Goal: Task Accomplishment & Management: Use online tool/utility

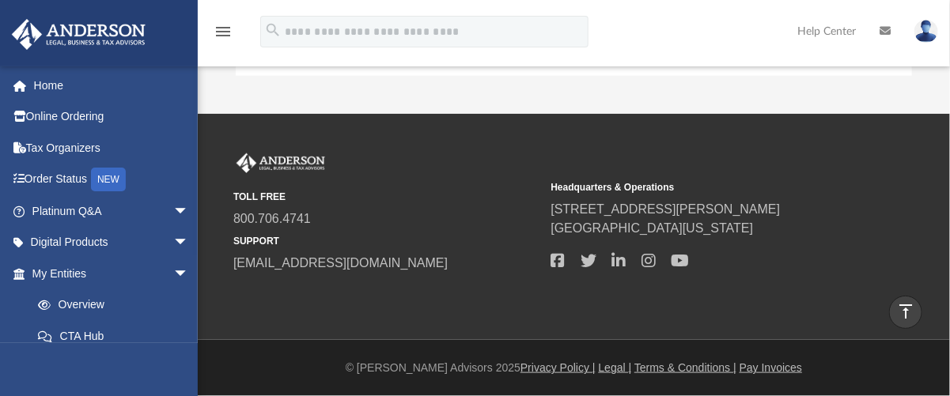
scroll to position [345, 662]
click at [173, 270] on span "arrow_drop_down" at bounding box center [189, 274] width 32 height 32
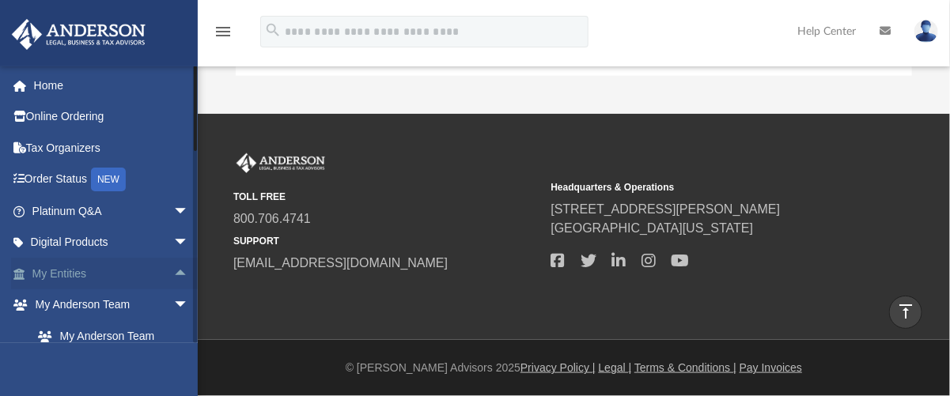
click at [173, 271] on span "arrow_drop_up" at bounding box center [189, 274] width 32 height 32
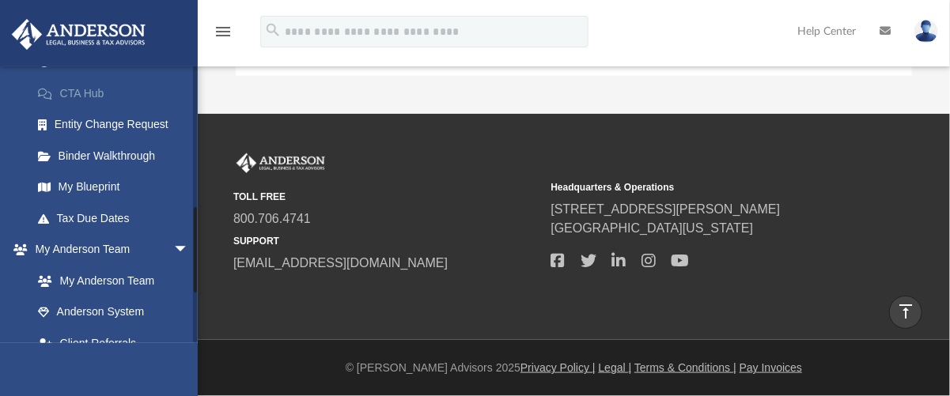
scroll to position [486, 0]
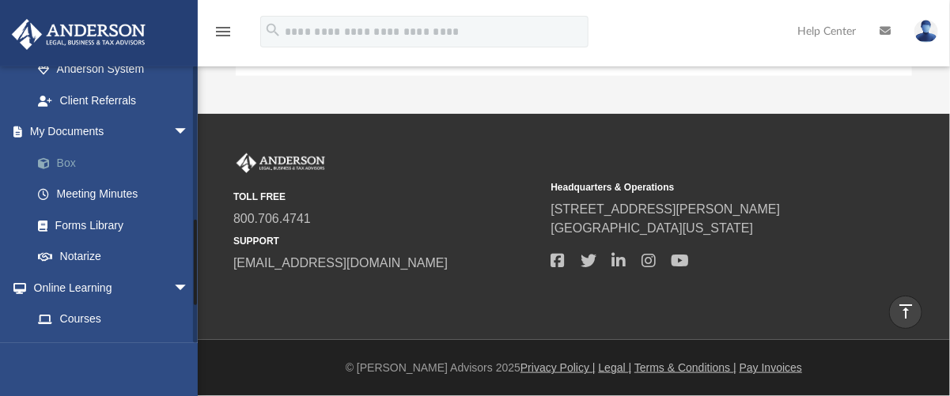
click at [90, 161] on link "Box" at bounding box center [117, 163] width 191 height 32
click at [73, 163] on link "Box" at bounding box center [117, 163] width 191 height 32
click at [173, 130] on span "arrow_drop_down" at bounding box center [189, 132] width 32 height 32
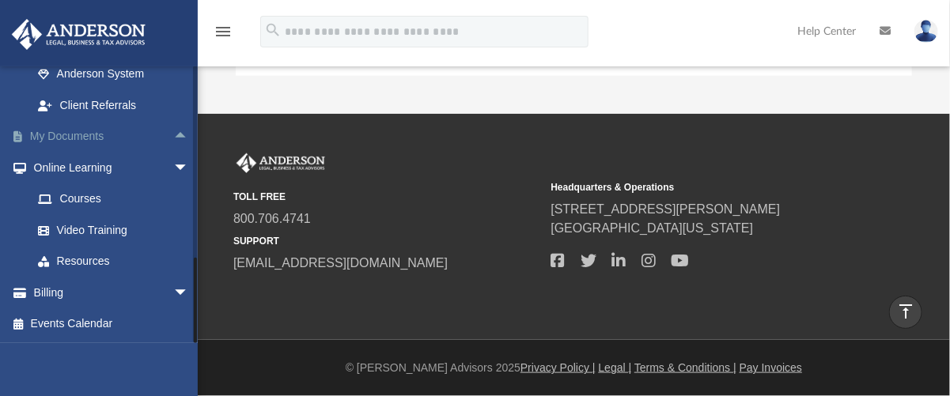
scroll to position [480, 0]
click at [173, 290] on span "arrow_drop_down" at bounding box center [189, 294] width 32 height 32
click at [142, 324] on link "$ Open Invoices" at bounding box center [117, 325] width 191 height 32
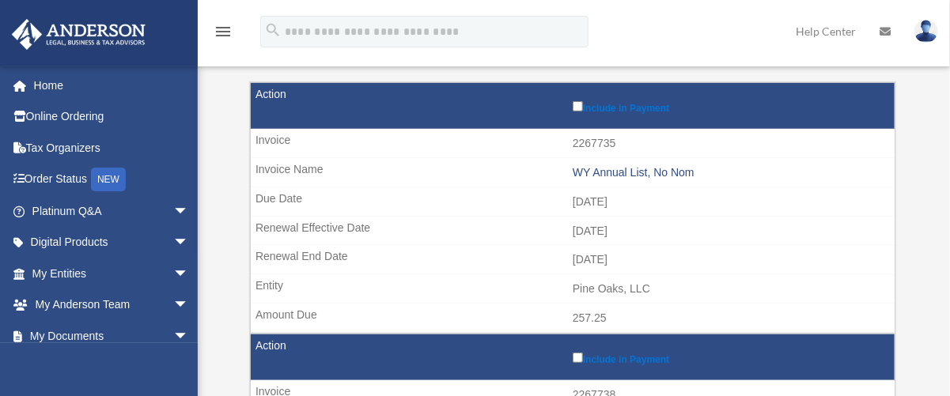
scroll to position [189, 0]
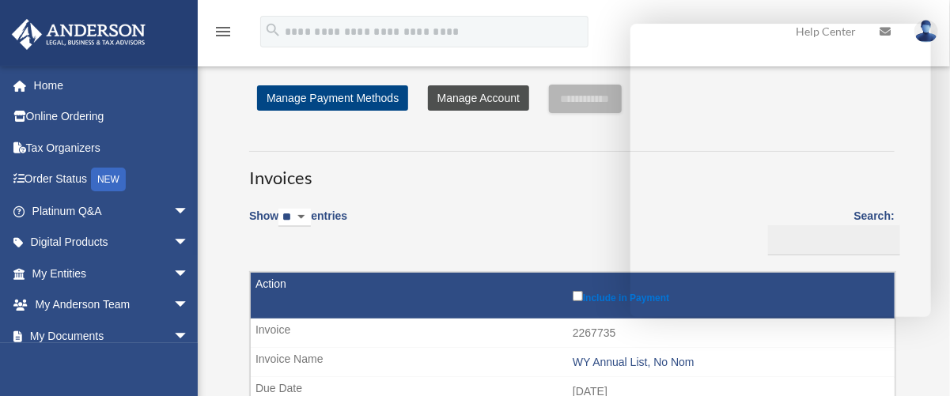
click at [490, 99] on link "Manage Account" at bounding box center [478, 97] width 101 height 25
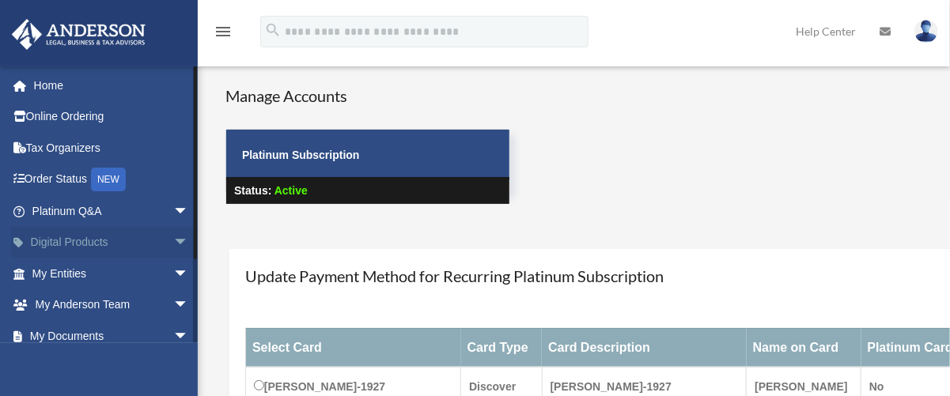
click at [173, 247] on span "arrow_drop_down" at bounding box center [189, 243] width 32 height 32
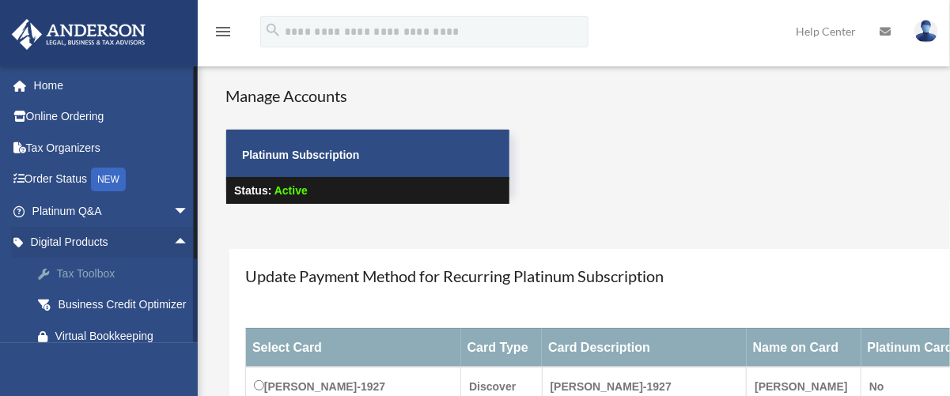
click at [146, 271] on div "Tax Toolbox" at bounding box center [124, 274] width 138 height 20
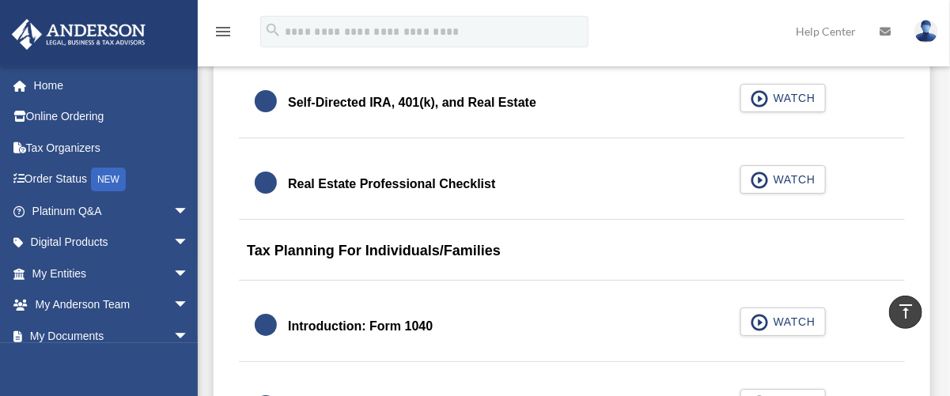
scroll to position [1735, 0]
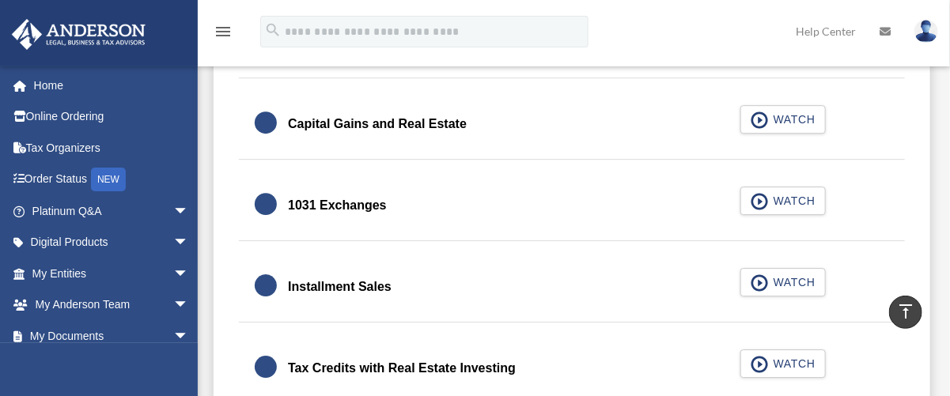
click at [377, 219] on link "1031 Exchanges WATCH" at bounding box center [572, 206] width 634 height 38
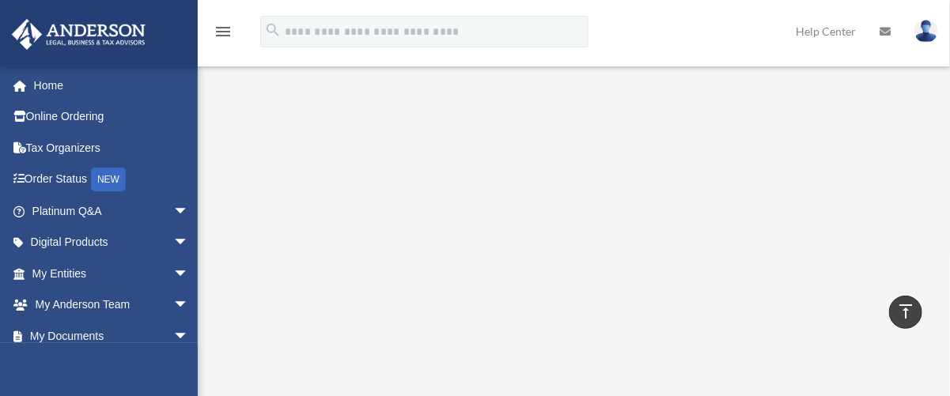
scroll to position [694, 0]
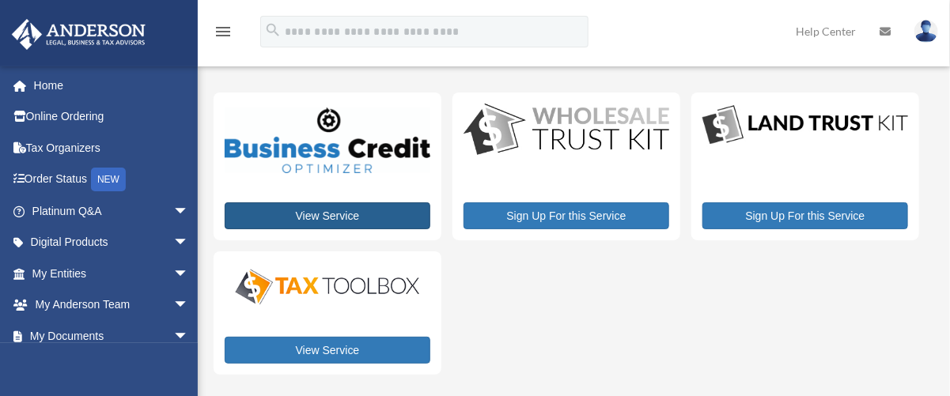
click at [411, 218] on link "View Service" at bounding box center [328, 216] width 206 height 27
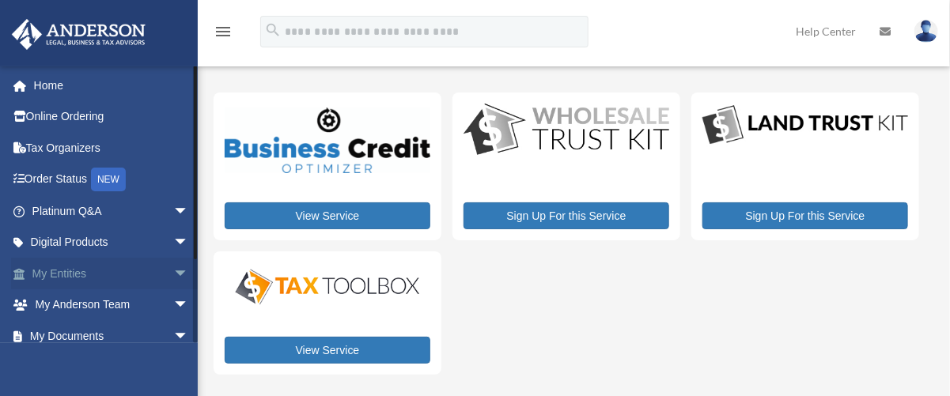
click at [173, 272] on span "arrow_drop_down" at bounding box center [189, 274] width 32 height 32
click at [173, 271] on span "arrow_drop_up" at bounding box center [189, 274] width 32 height 32
click at [67, 271] on link "My Entities arrow_drop_down" at bounding box center [112, 274] width 202 height 32
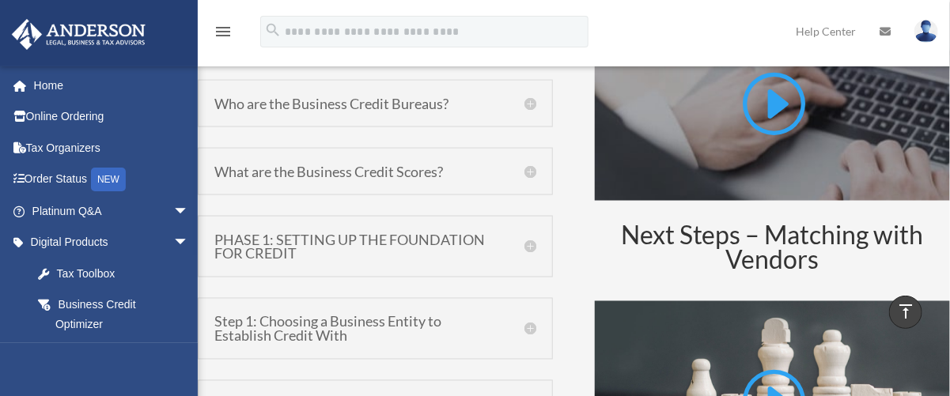
scroll to position [881, 0]
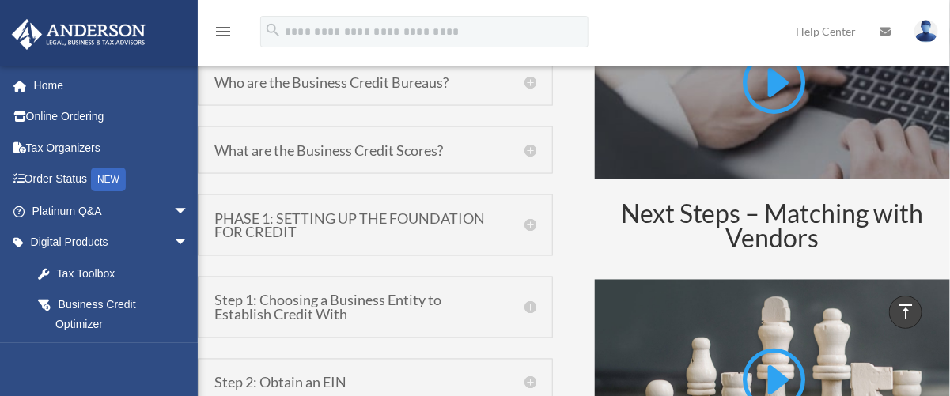
click at [355, 224] on h5 "PHASE 1: SETTING UP THE FOUNDATION FOR CREDIT" at bounding box center [375, 225] width 322 height 28
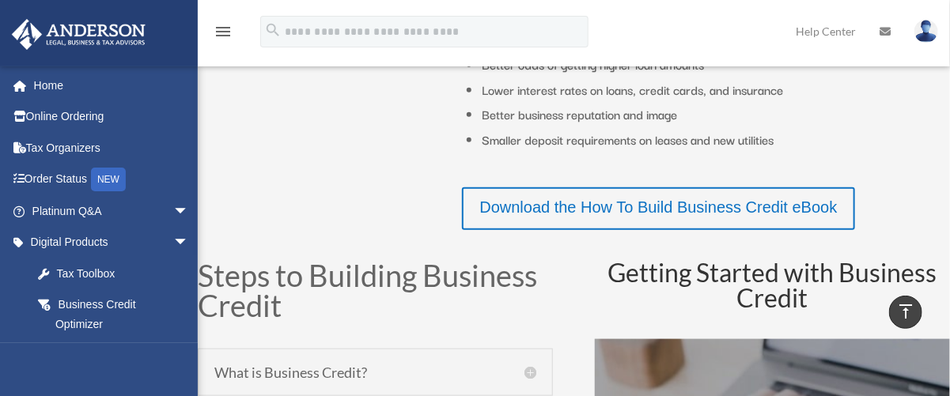
scroll to position [327, 0]
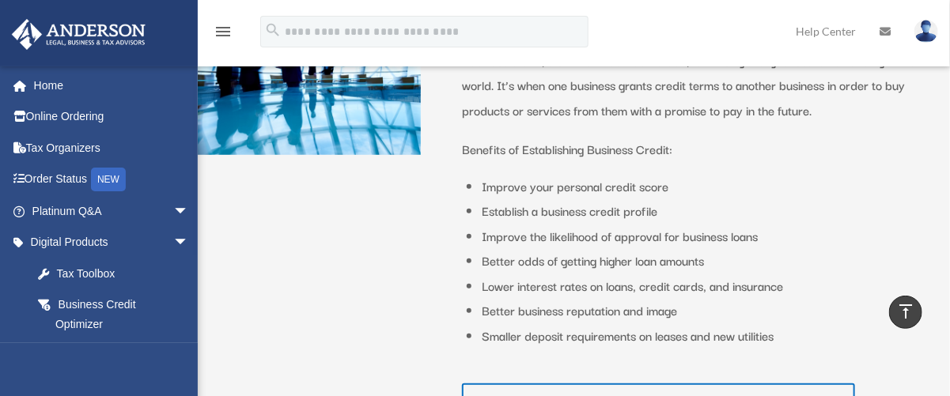
drag, startPoint x: 284, startPoint y: 277, endPoint x: 293, endPoint y: 275, distance: 9.0
click at [286, 277] on div "Business Credit Business credit, also known as trade credit, is the single larg…" at bounding box center [574, 215] width 752 height 449
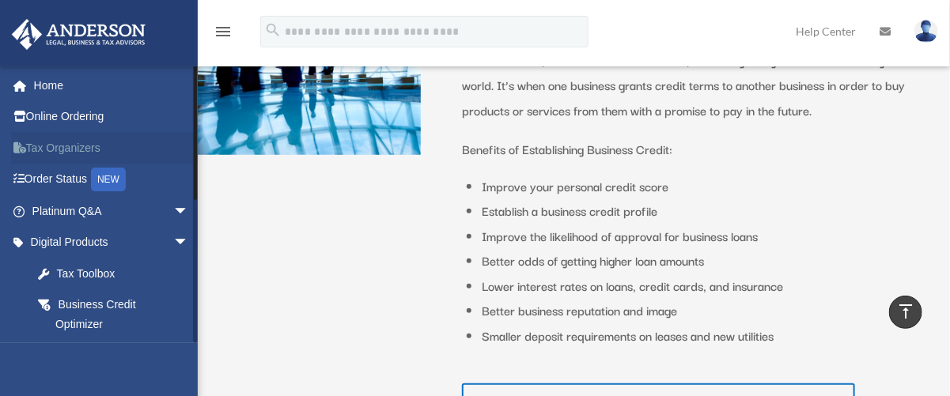
click at [81, 150] on link "Tax Organizers" at bounding box center [112, 148] width 202 height 32
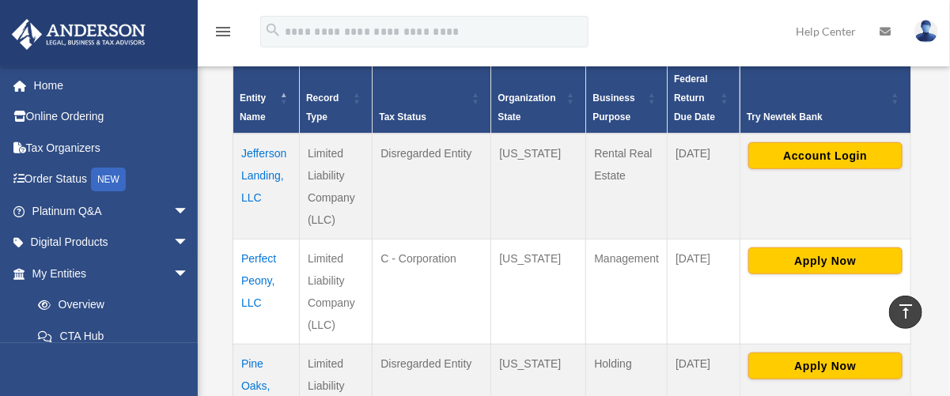
scroll to position [347, 0]
drag, startPoint x: 958, startPoint y: 190, endPoint x: 593, endPoint y: 311, distance: 385.0
click at [593, 311] on td "Management" at bounding box center [626, 292] width 81 height 105
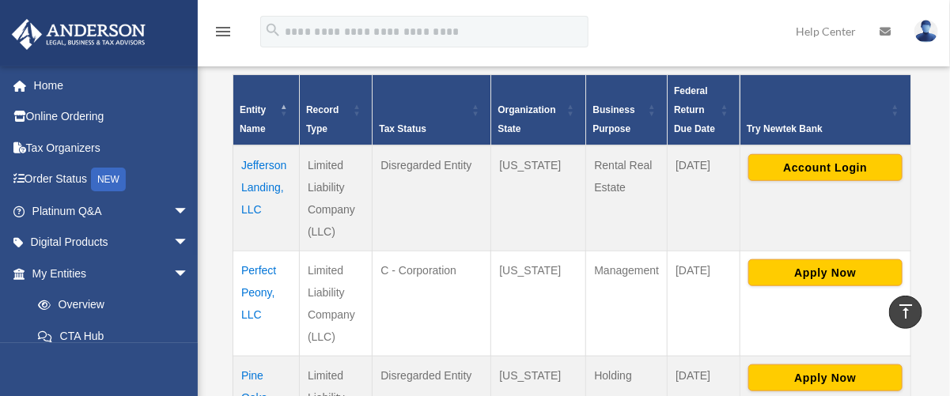
scroll to position [335, 0]
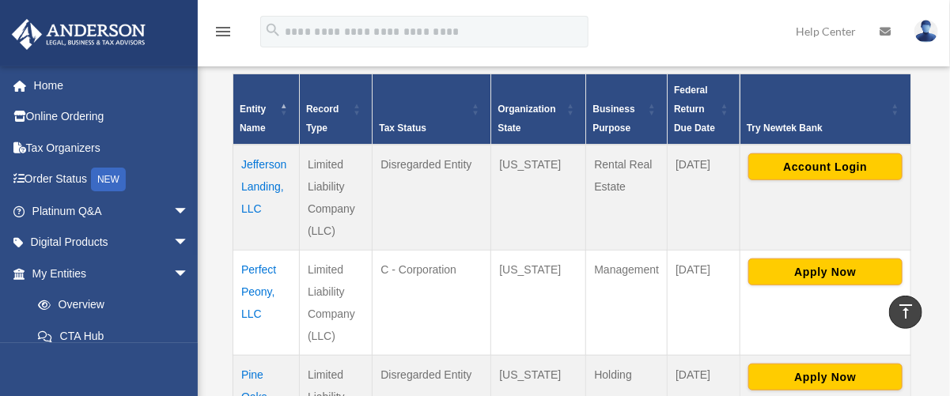
click at [738, 249] on td "[DATE]" at bounding box center [704, 198] width 73 height 106
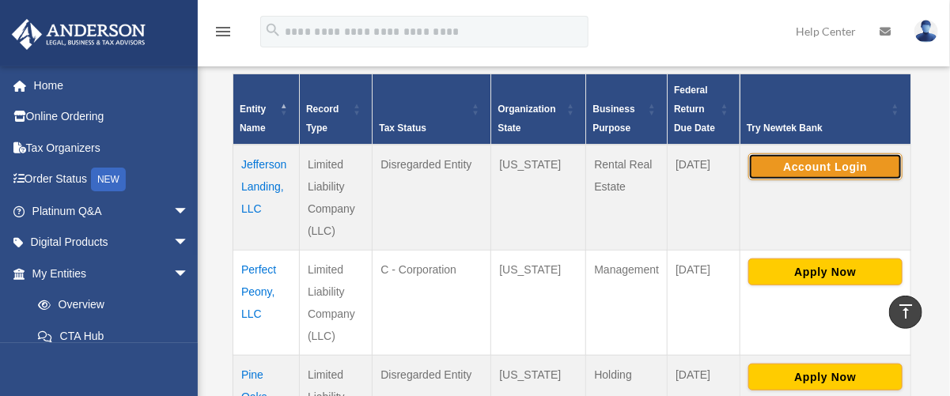
click at [807, 180] on button "Account Login" at bounding box center [825, 166] width 154 height 27
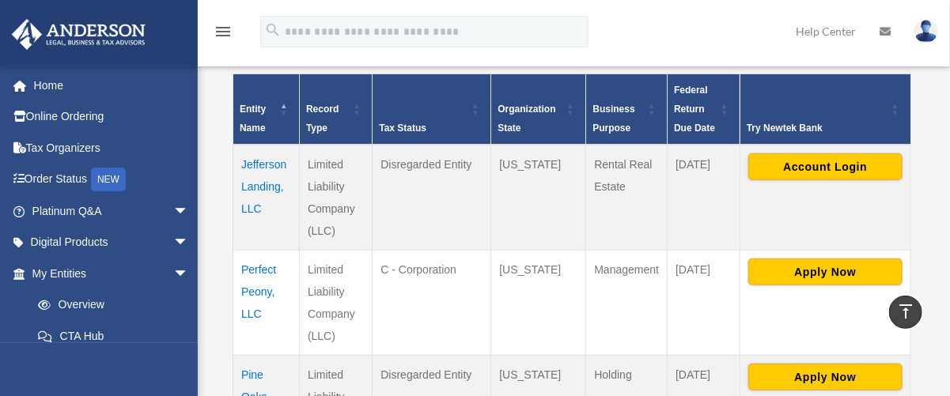
click at [695, 251] on td "[DATE]" at bounding box center [704, 198] width 73 height 106
click at [173, 271] on span "arrow_drop_down" at bounding box center [189, 274] width 32 height 32
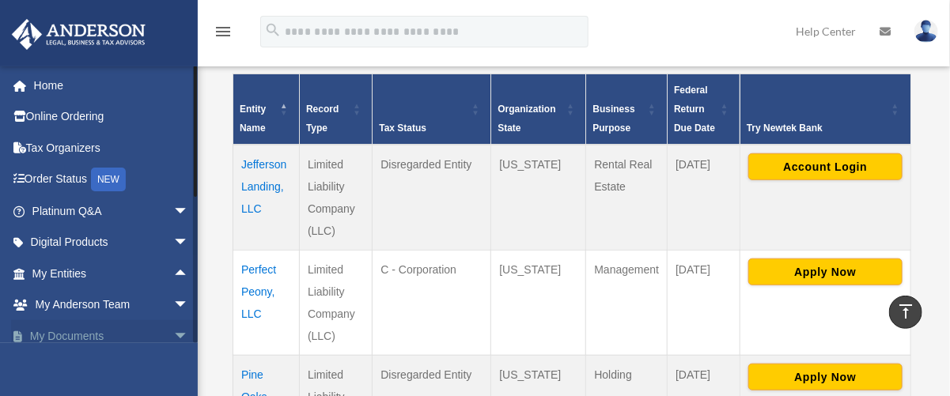
click at [173, 336] on span "arrow_drop_down" at bounding box center [189, 336] width 32 height 32
click at [195, 331] on div at bounding box center [195, 205] width 5 height 278
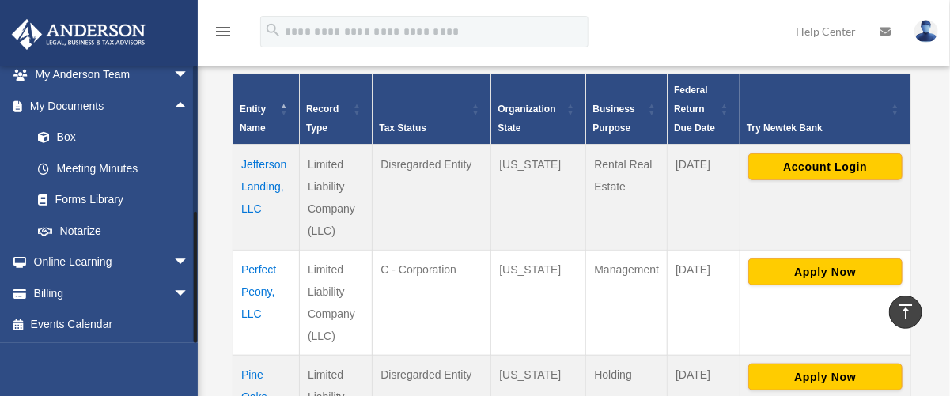
click at [195, 331] on div at bounding box center [195, 277] width 3 height 131
drag, startPoint x: 195, startPoint y: 331, endPoint x: 197, endPoint y: 354, distance: 23.1
click at [197, 354] on div "[EMAIL_ADDRESS][DOMAIN_NAME] Sign Out [EMAIL_ADDRESS][DOMAIN_NAME] Home Online …" at bounding box center [99, 264] width 198 height 396
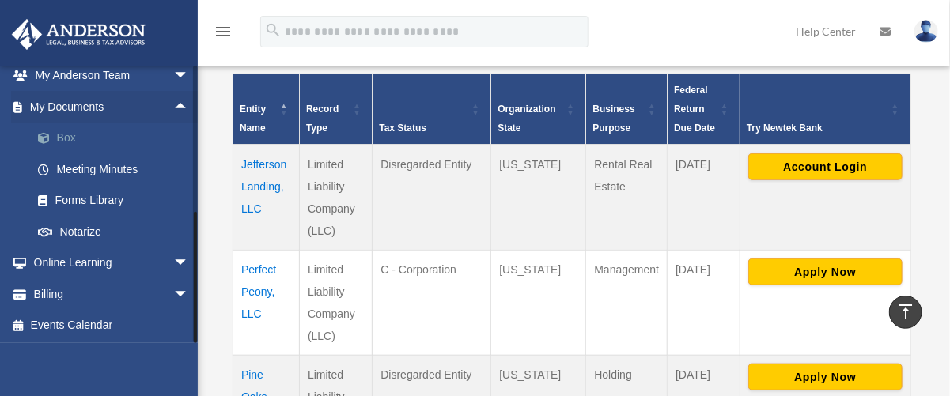
click at [88, 134] on link "Box" at bounding box center [117, 139] width 191 height 32
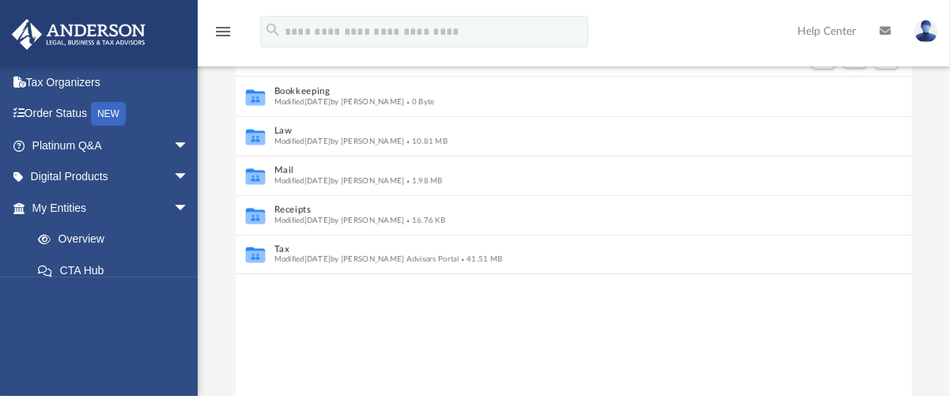
scroll to position [345, 662]
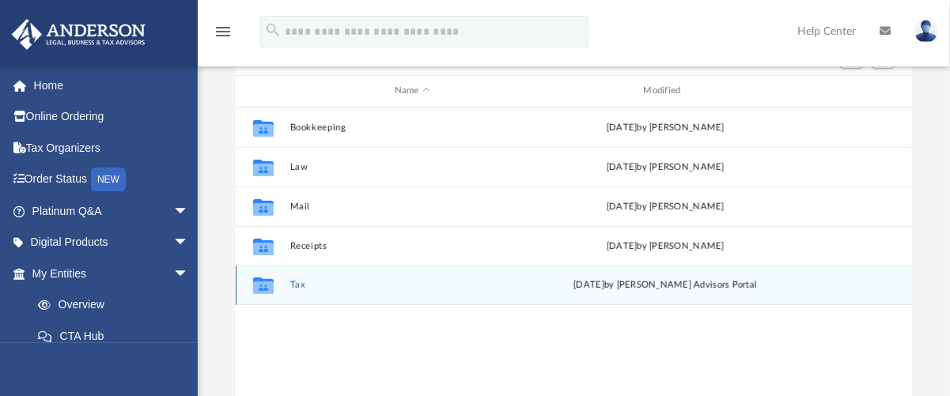
click at [365, 305] on div "Collaborated Folder Tax Wed Jul 16 2025 by Anderson Advisors Portal" at bounding box center [574, 286] width 677 height 40
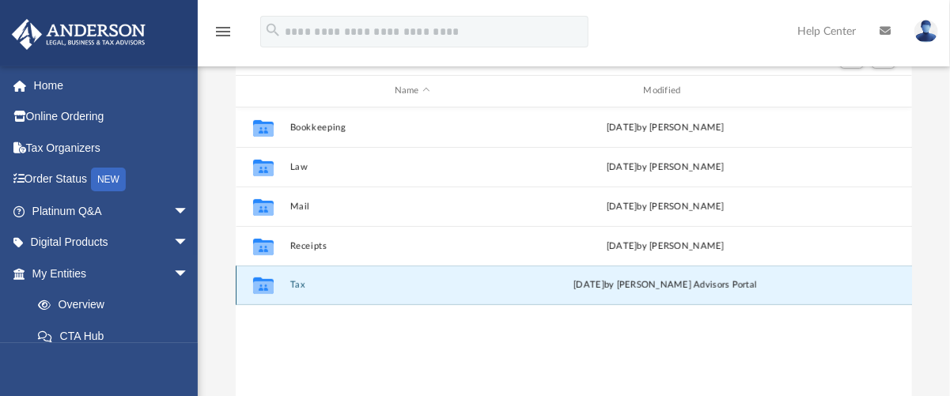
click at [294, 290] on button "Tax" at bounding box center [413, 285] width 246 height 10
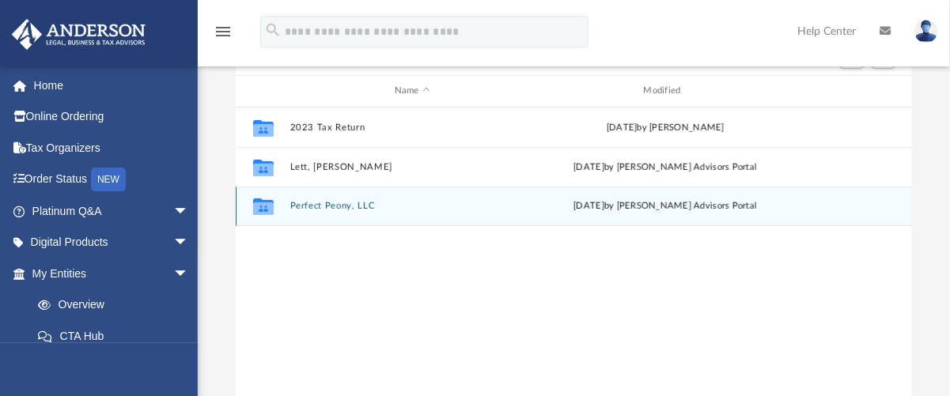
click at [343, 226] on div "Collaborated Folder Perfect Peony, LLC Wed Jul 16 2025 by Anderson Advisors Por…" at bounding box center [574, 207] width 677 height 40
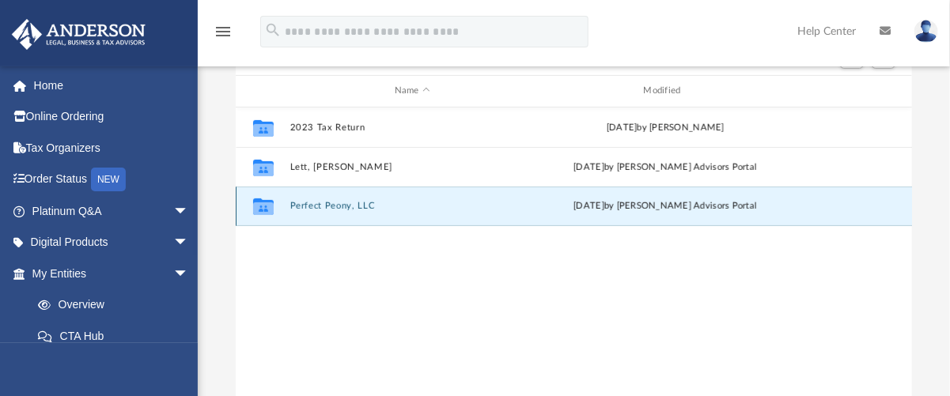
click at [348, 211] on button "Perfect Peony, LLC" at bounding box center [413, 206] width 246 height 10
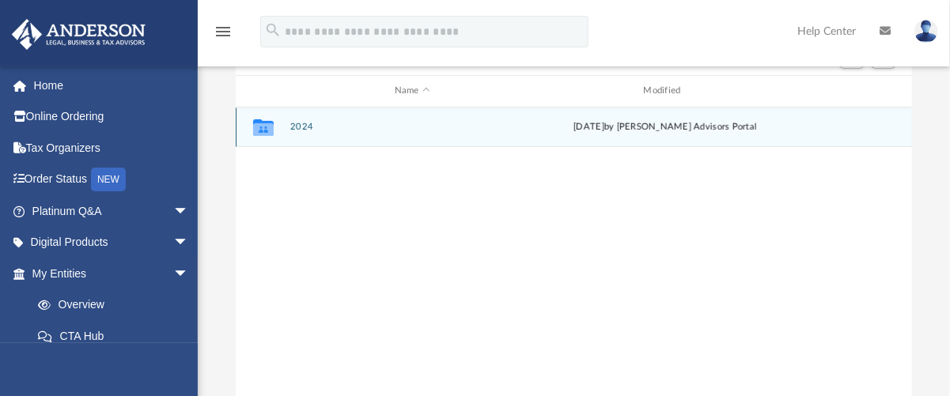
click at [309, 132] on button "2024" at bounding box center [413, 127] width 246 height 10
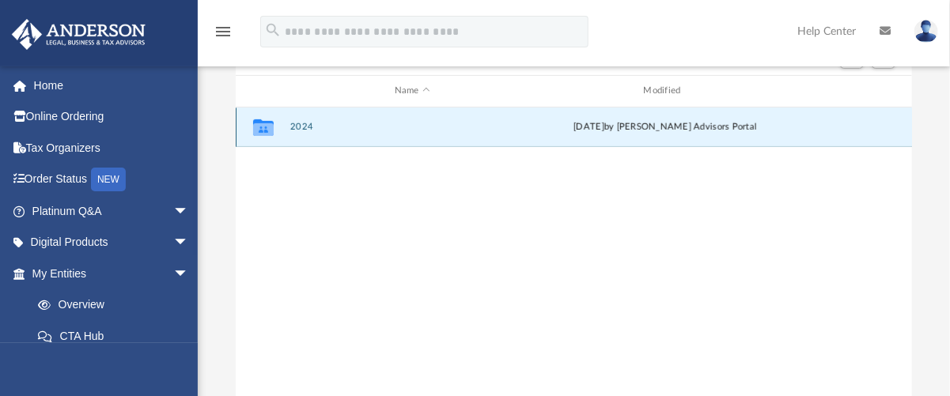
click at [309, 132] on button "2024" at bounding box center [413, 127] width 246 height 10
click at [312, 132] on button "Digital Tax Organizer" at bounding box center [413, 127] width 246 height 10
click at [313, 132] on button "Digital Tax Organizer" at bounding box center [413, 127] width 246 height 10
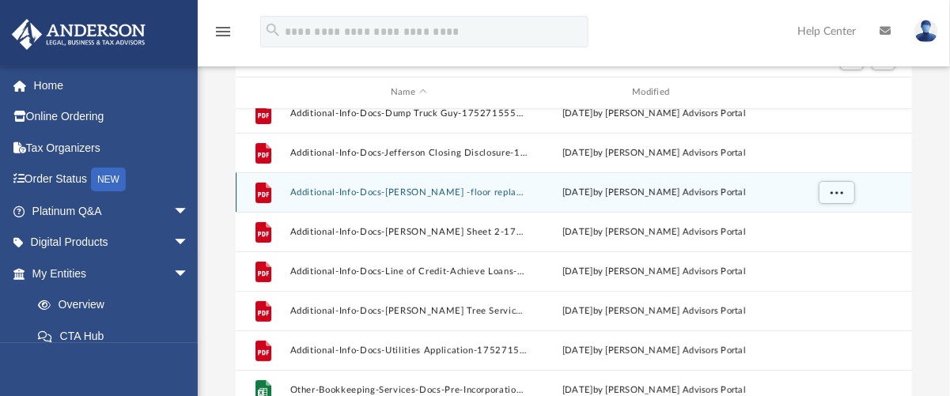
scroll to position [106, 0]
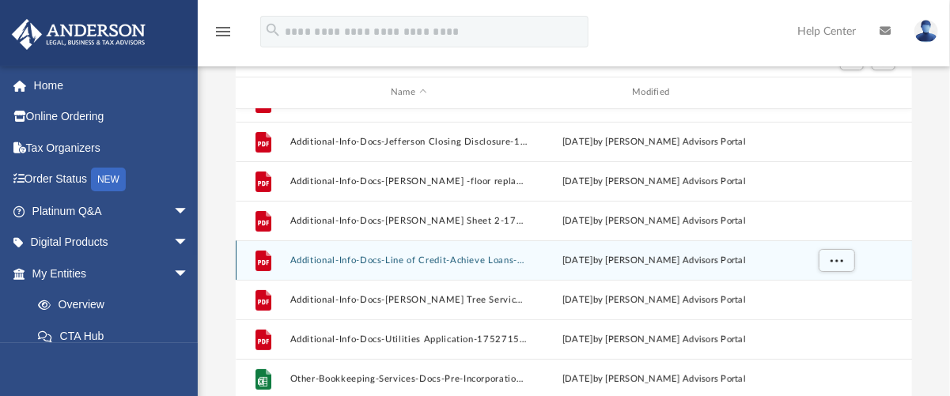
click at [426, 265] on button "Additional-Info-Docs-Line of Credit-Achieve Loans-17527160766878532c6e514.pdf" at bounding box center [409, 260] width 238 height 10
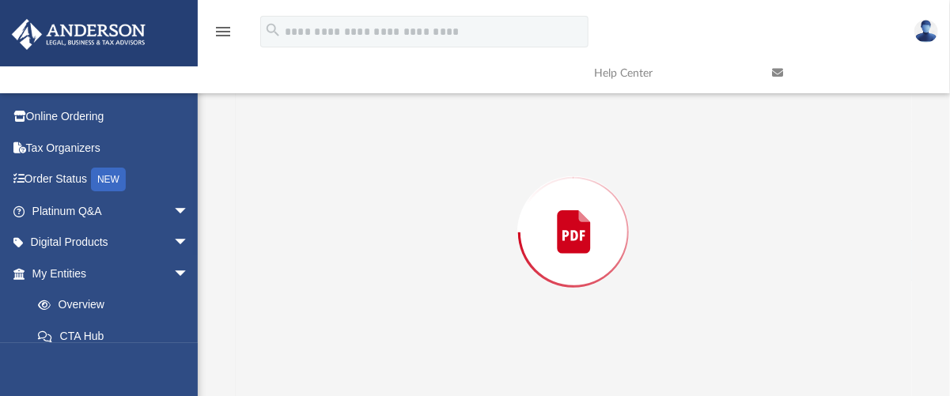
scroll to position [162, 0]
click at [426, 273] on div "Preview" at bounding box center [574, 227] width 677 height 408
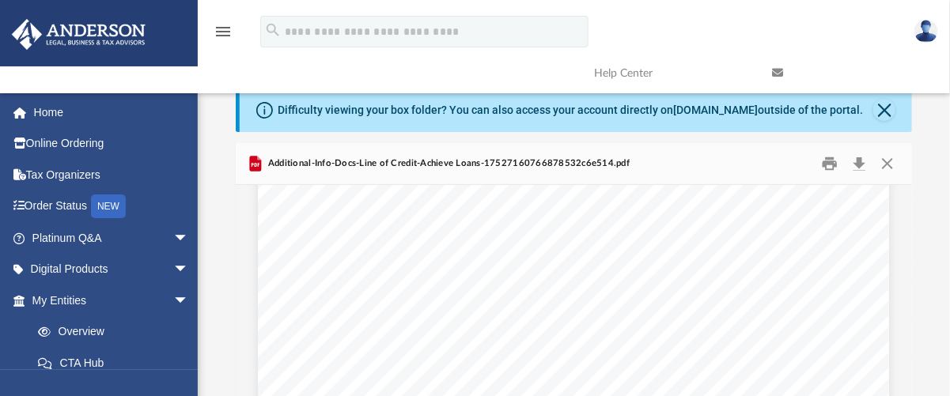
scroll to position [131, 0]
click at [910, 297] on div "Scroll to top vertical_align_top" at bounding box center [905, 312] width 33 height 33
click at [400, 236] on div at bounding box center [574, 235] width 677 height 2
click at [889, 176] on button "Close" at bounding box center [887, 163] width 28 height 25
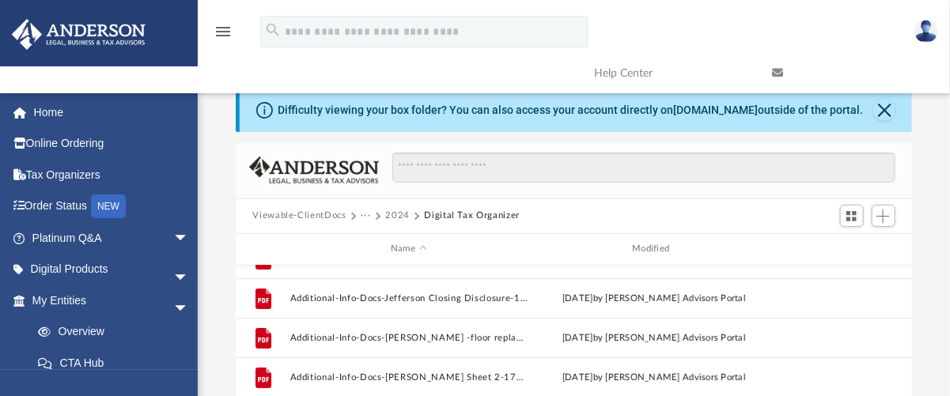
scroll to position [236, 0]
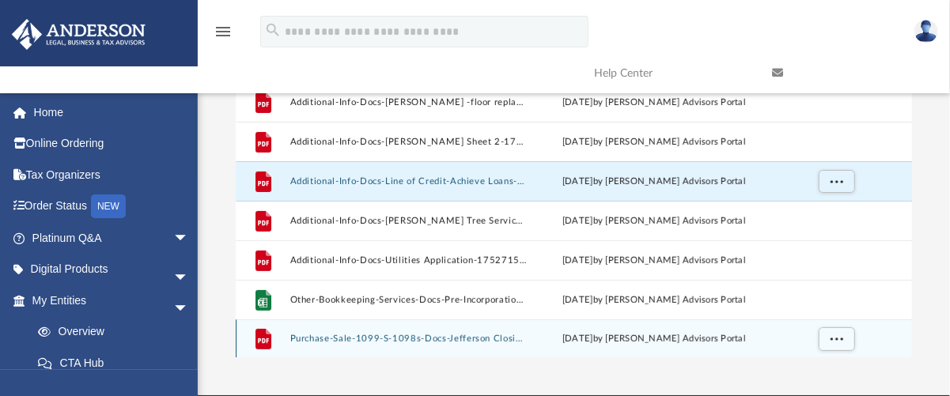
click at [725, 347] on div "Wed Jul 16 2025 by Anderson Advisors Portal" at bounding box center [654, 339] width 238 height 14
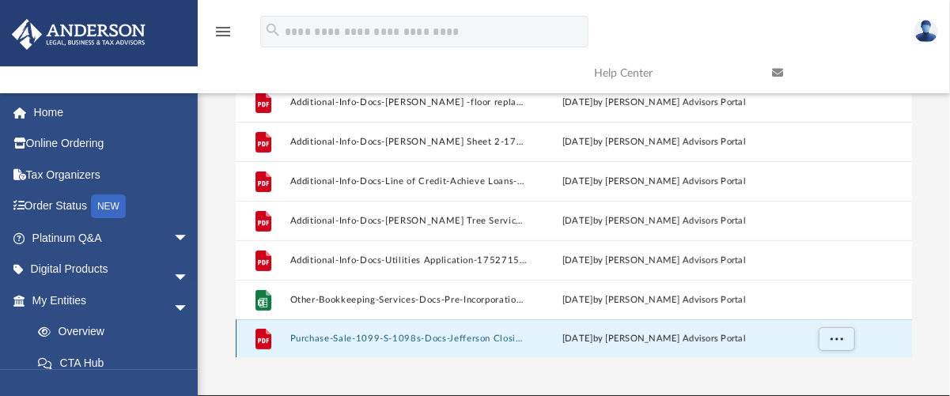
click at [725, 347] on div "Wed Jul 16 2025 by Anderson Advisors Portal" at bounding box center [654, 339] width 238 height 14
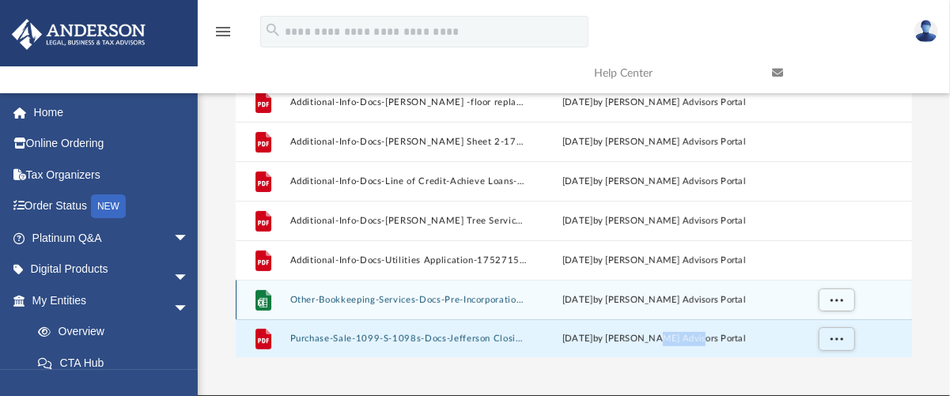
click at [782, 311] on div "grid" at bounding box center [835, 300] width 111 height 30
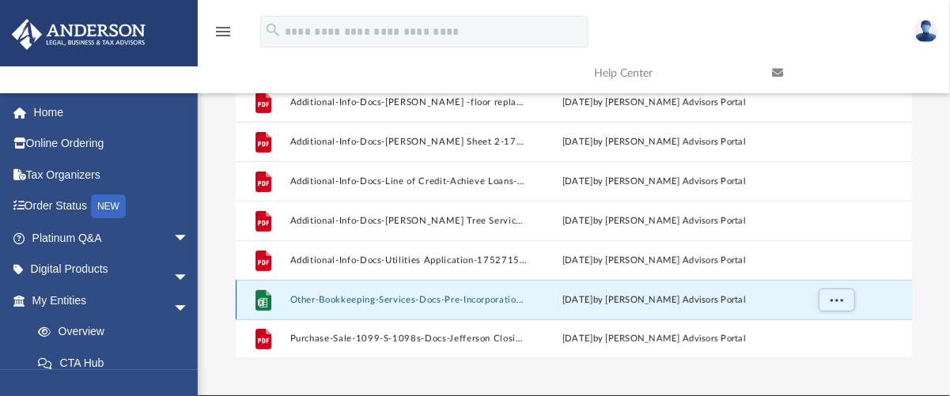
click at [782, 311] on div "grid" at bounding box center [835, 300] width 111 height 30
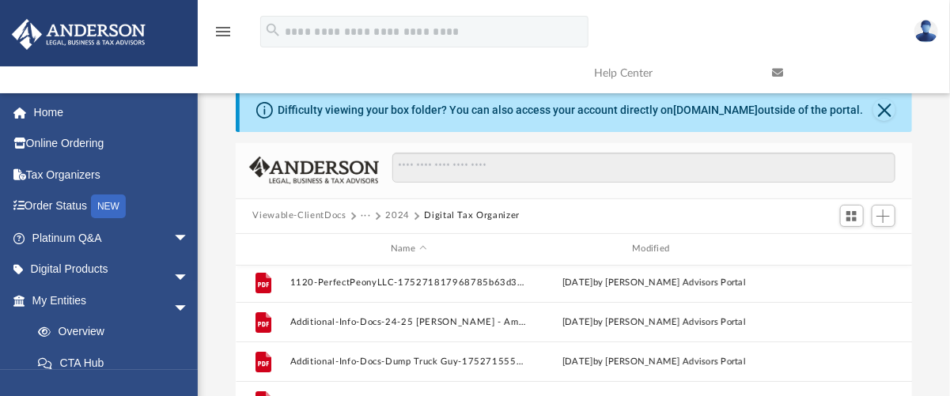
scroll to position [0, 0]
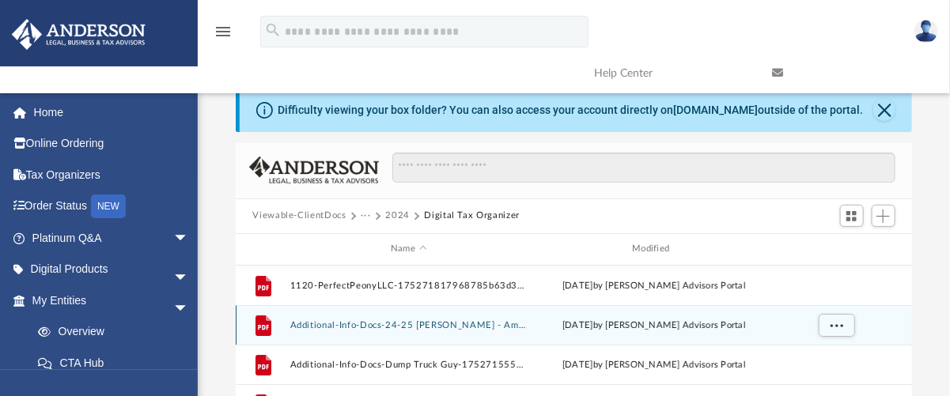
click at [463, 330] on button "Additional-Info-Docs-24-25 Jeff Renewal - Amend Dates (2)-175270720468783084409…" at bounding box center [409, 325] width 238 height 10
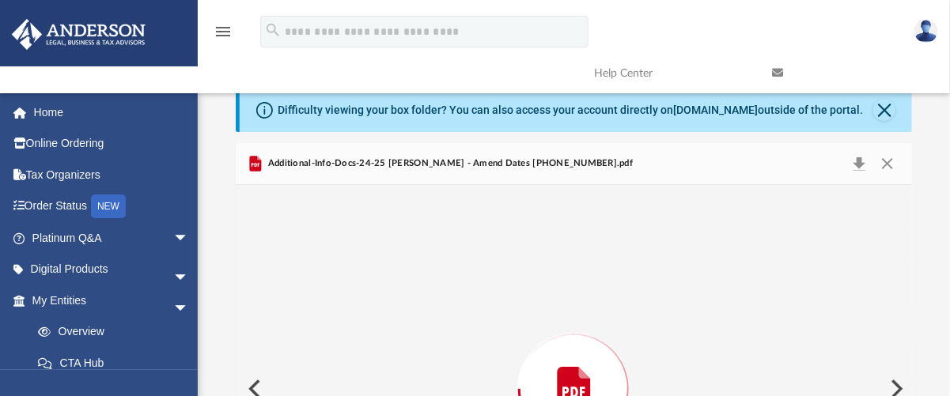
scroll to position [162, 0]
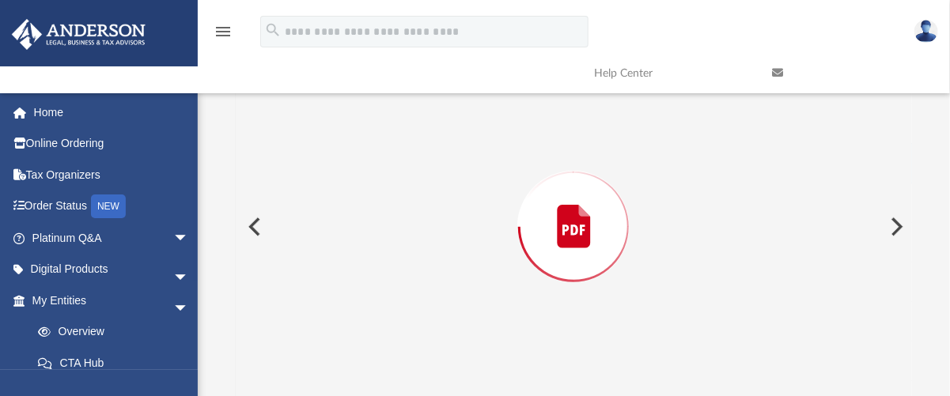
click at [464, 346] on div "Preview" at bounding box center [574, 227] width 677 height 408
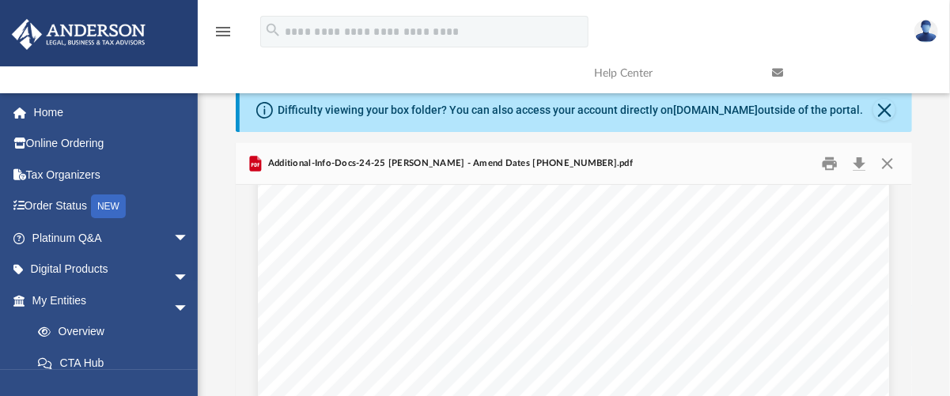
scroll to position [335, 0]
